Goal: Information Seeking & Learning: Learn about a topic

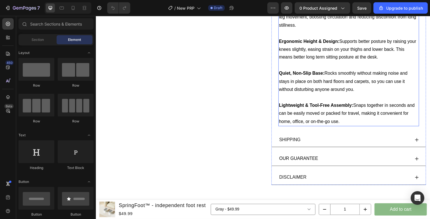
scroll to position [427, 0]
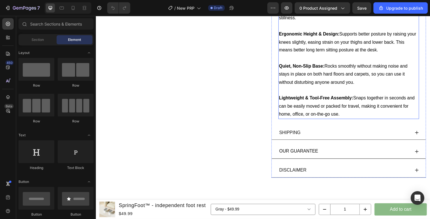
click at [346, 111] on p "Lightweight & Tool-Free Assembly: Snaps together in seconds and can be easily m…" at bounding box center [353, 108] width 142 height 24
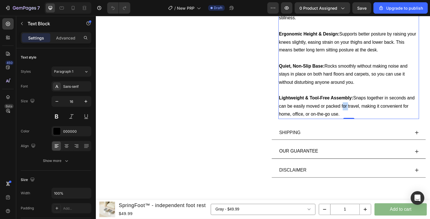
click at [346, 111] on p "Lightweight & Tool-Free Assembly: Snaps together in seconds and can be easily m…" at bounding box center [353, 108] width 142 height 24
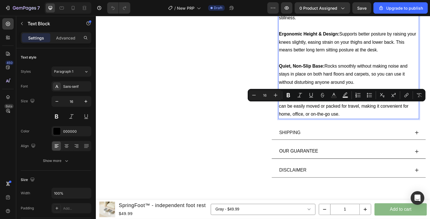
click at [349, 113] on p "Lightweight & Tool-Free Assembly: Snaps together in seconds and can be easily m…" at bounding box center [353, 108] width 142 height 24
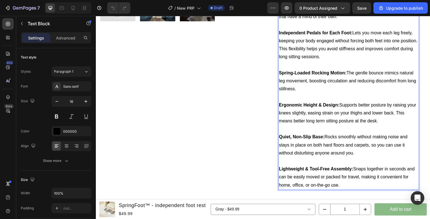
scroll to position [243, 0]
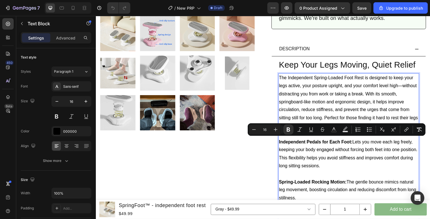
drag, startPoint x: 349, startPoint y: 117, endPoint x: 285, endPoint y: 140, distance: 68.3
click at [285, 140] on div "The Independent Spring-Loaded Foot Rest is designed to keep your legs active, y…" at bounding box center [354, 190] width 144 height 230
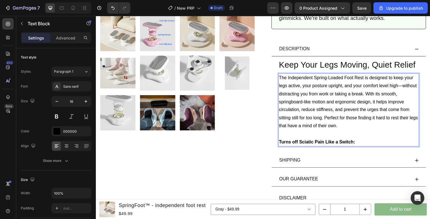
click at [317, 146] on strong "Turns off Sciatic Pain Like a Switch:" at bounding box center [321, 144] width 78 height 5
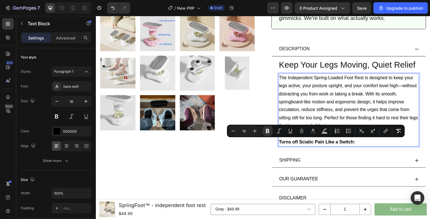
click at [322, 146] on strong "Turns off Sciatic Pain Like a Switch:" at bounding box center [321, 144] width 78 height 5
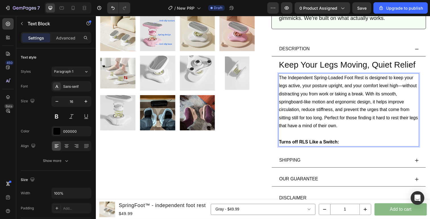
click at [352, 146] on p "Turns off RLS Like a Switch:" at bounding box center [353, 145] width 142 height 8
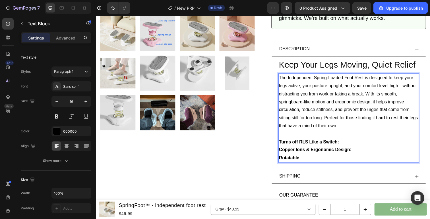
click at [295, 163] on strong "Rotatable" at bounding box center [292, 161] width 21 height 5
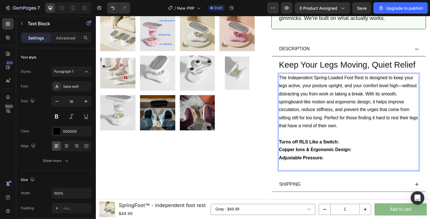
click at [350, 144] on p "Turns off RLS Like a Switch:" at bounding box center [353, 145] width 142 height 8
click at [350, 144] on strong "Turns off RLS Like a Switch: Faster" at bounding box center [320, 144] width 76 height 5
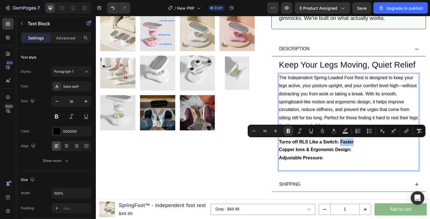
click at [288, 131] on icon "Editor contextual toolbar" at bounding box center [287, 131] width 3 height 4
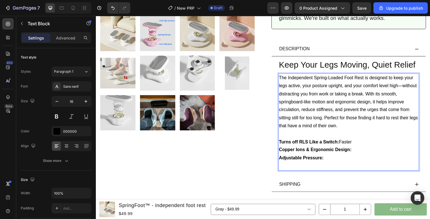
click at [362, 144] on p "Turns off RLS Like a Switch: Faster" at bounding box center [353, 145] width 142 height 8
click at [353, 145] on p "Turns off RLS Like a Switch: Faster relief from restless nights" at bounding box center [353, 145] width 142 height 8
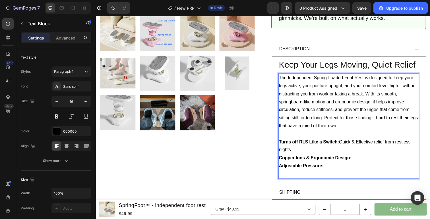
click at [418, 145] on p "Turns off RLS Like a Switch: Quick & Effective relief from restless nights" at bounding box center [353, 149] width 142 height 16
click at [328, 151] on p "Turns off RLS Like a Switch: Quick & Effective relief from restless nights" at bounding box center [353, 149] width 142 height 16
click at [323, 177] on p "Rich Text Editor. Editing area: main" at bounding box center [353, 178] width 142 height 8
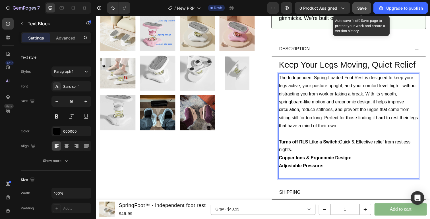
click at [356, 9] on button "Save" at bounding box center [361, 7] width 19 height 11
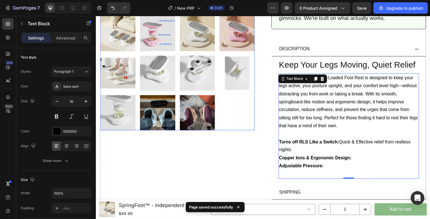
click at [255, 121] on div at bounding box center [179, 74] width 158 height 117
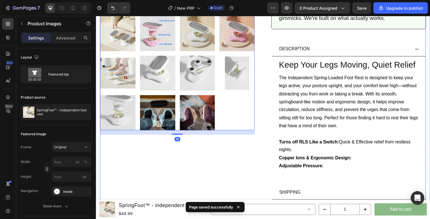
click at [263, 125] on div "Product Images 16 SpringFoot™ - independent foot rest (P) Title Vitals - Review…" at bounding box center [266, 17] width 333 height 451
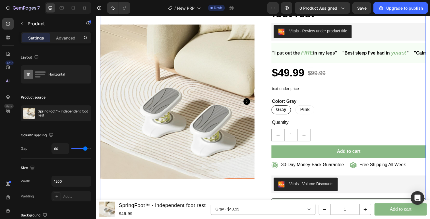
scroll to position [0, 0]
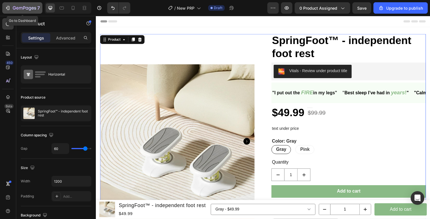
click at [6, 7] on icon "button" at bounding box center [8, 8] width 6 height 6
